Goal: Obtain resource: Download file/media

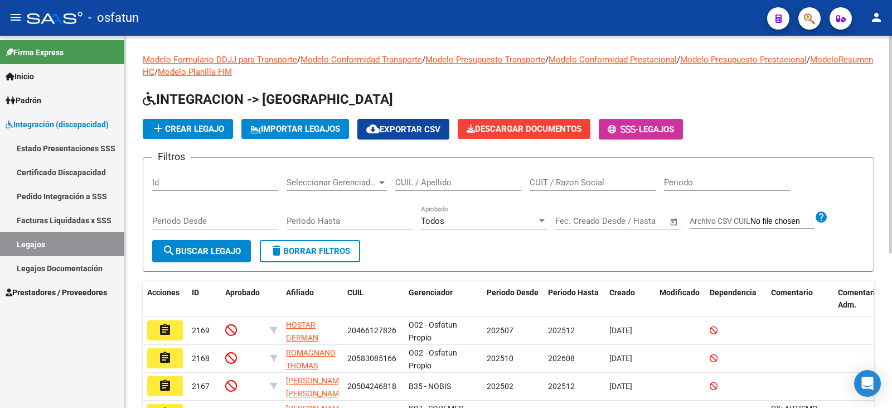
click at [433, 185] on input "CUIL / Apellido" at bounding box center [458, 182] width 126 height 10
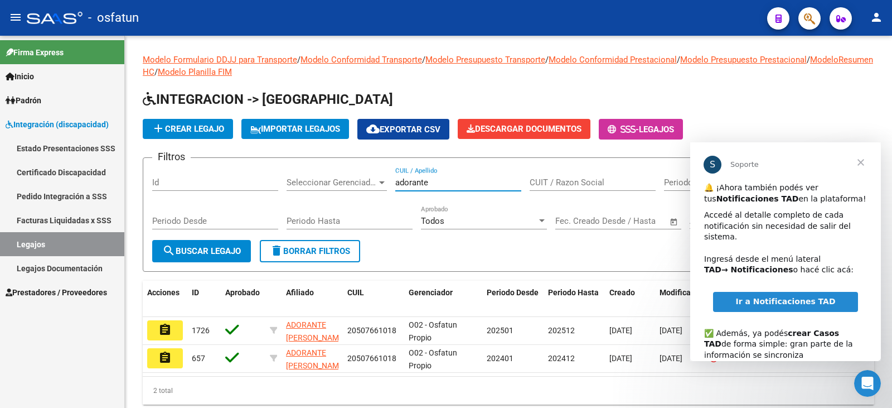
type input "adorante"
click at [864, 165] on span "Cerrar" at bounding box center [861, 162] width 40 height 40
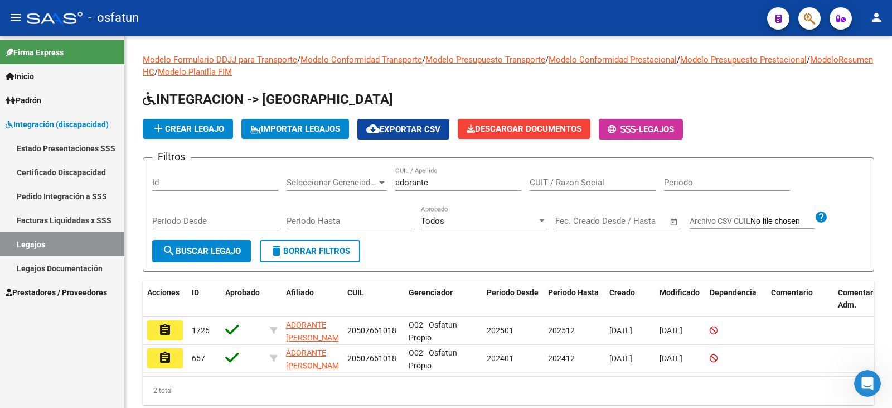
click at [85, 176] on link "Certificado Discapacidad" at bounding box center [62, 172] width 124 height 24
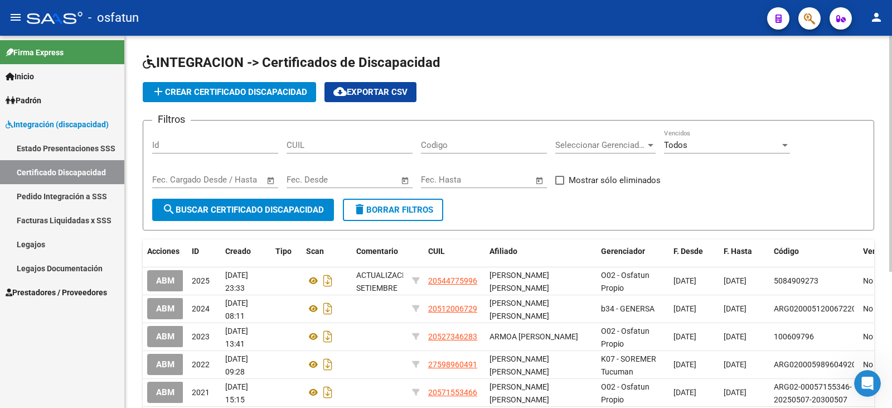
click at [312, 137] on div "CUIL" at bounding box center [350, 141] width 126 height 24
click at [308, 144] on input "CUIL" at bounding box center [350, 145] width 126 height 10
paste input "20-50766101-8"
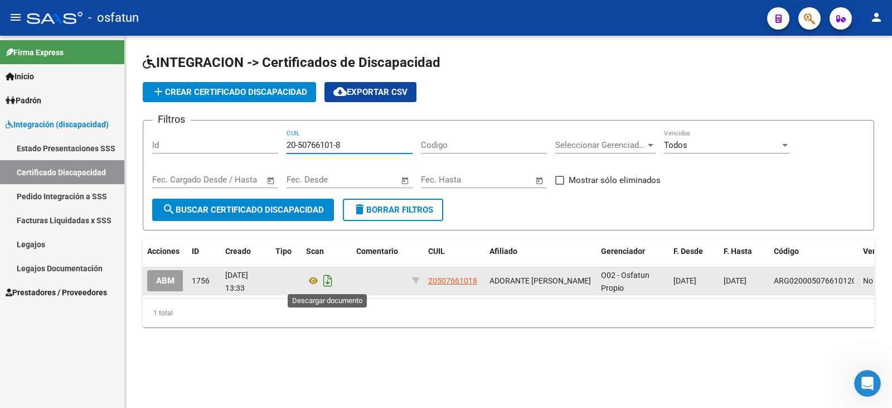
type input "20-50766101-8"
click at [332, 281] on icon "Descargar documento" at bounding box center [328, 281] width 15 height 18
